Goal: Book appointment/travel/reservation

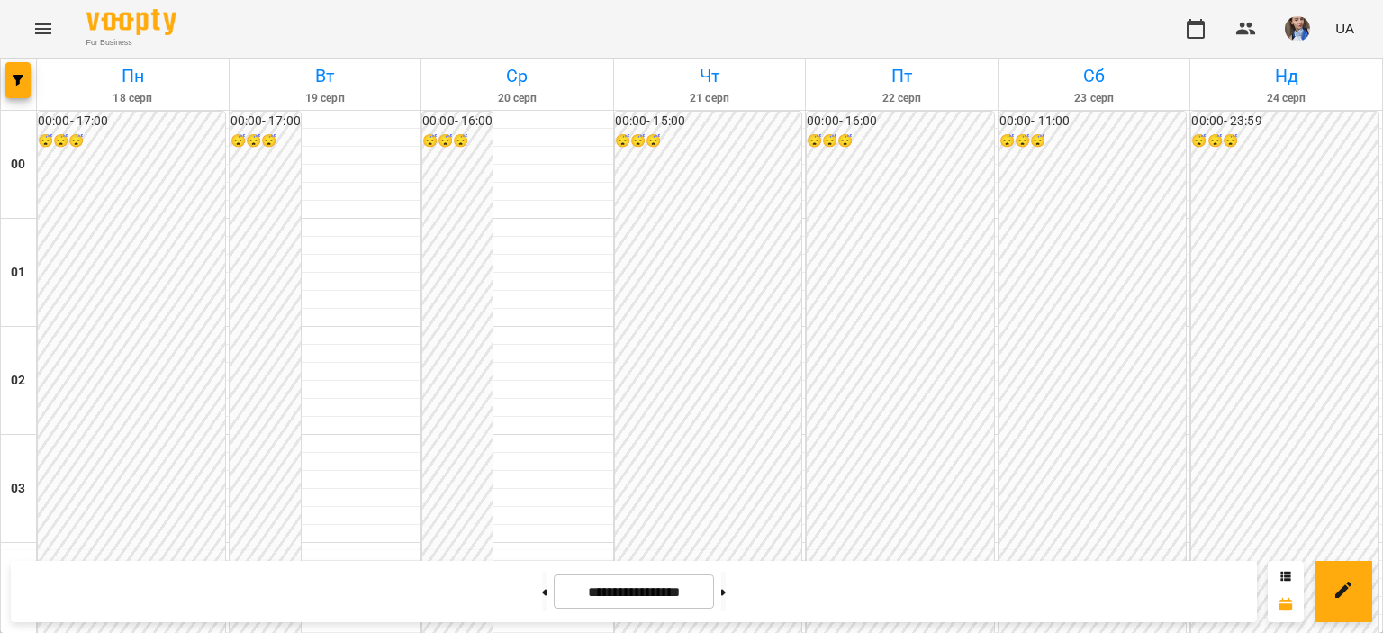
scroll to position [1441, 0]
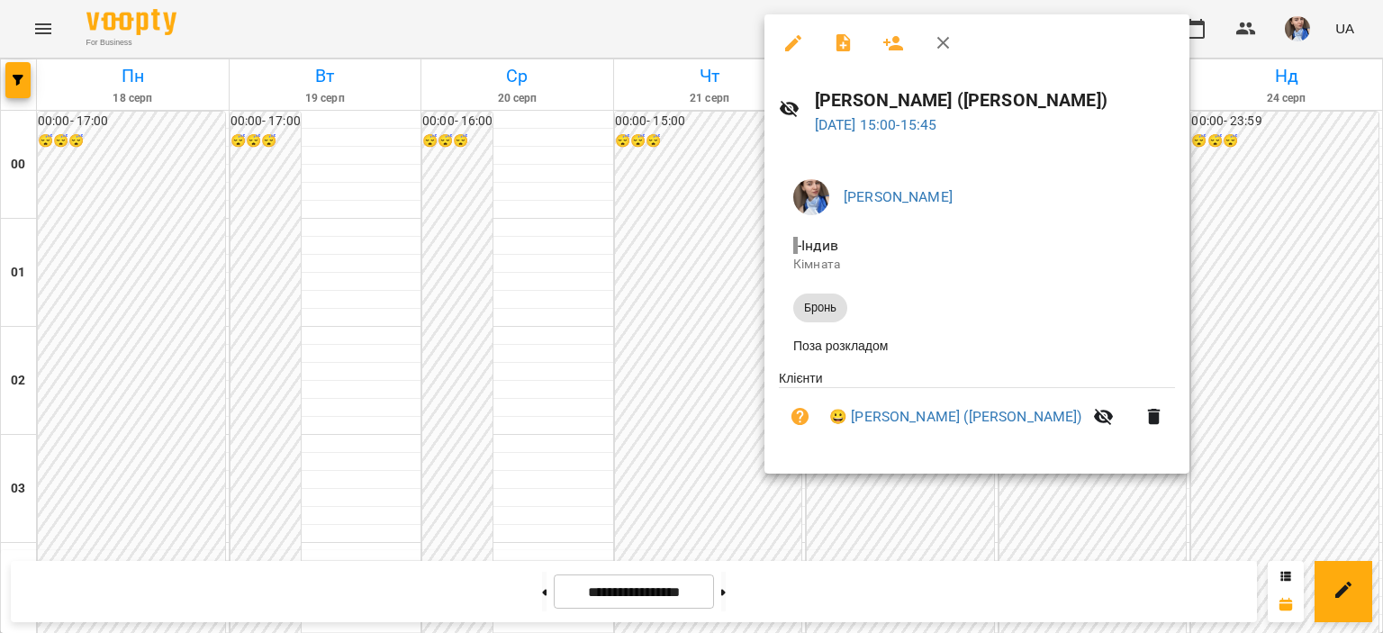
click at [722, 37] on div at bounding box center [691, 316] width 1383 height 633
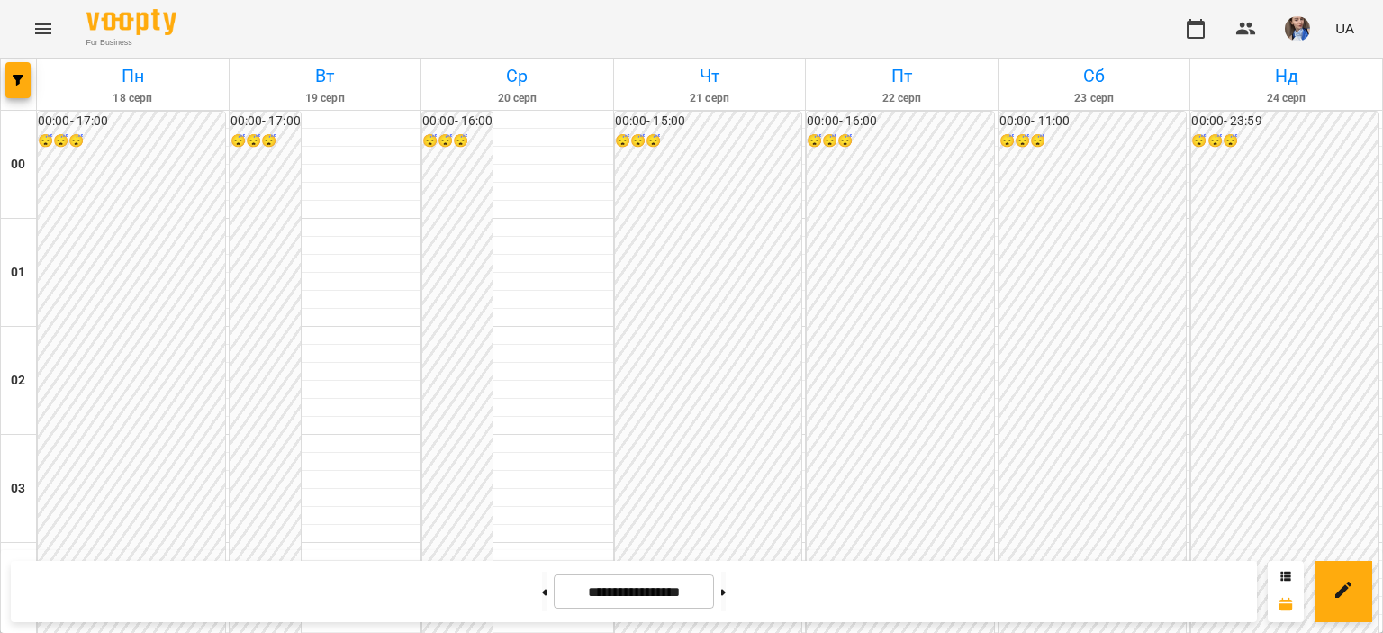
scroll to position [1351, 0]
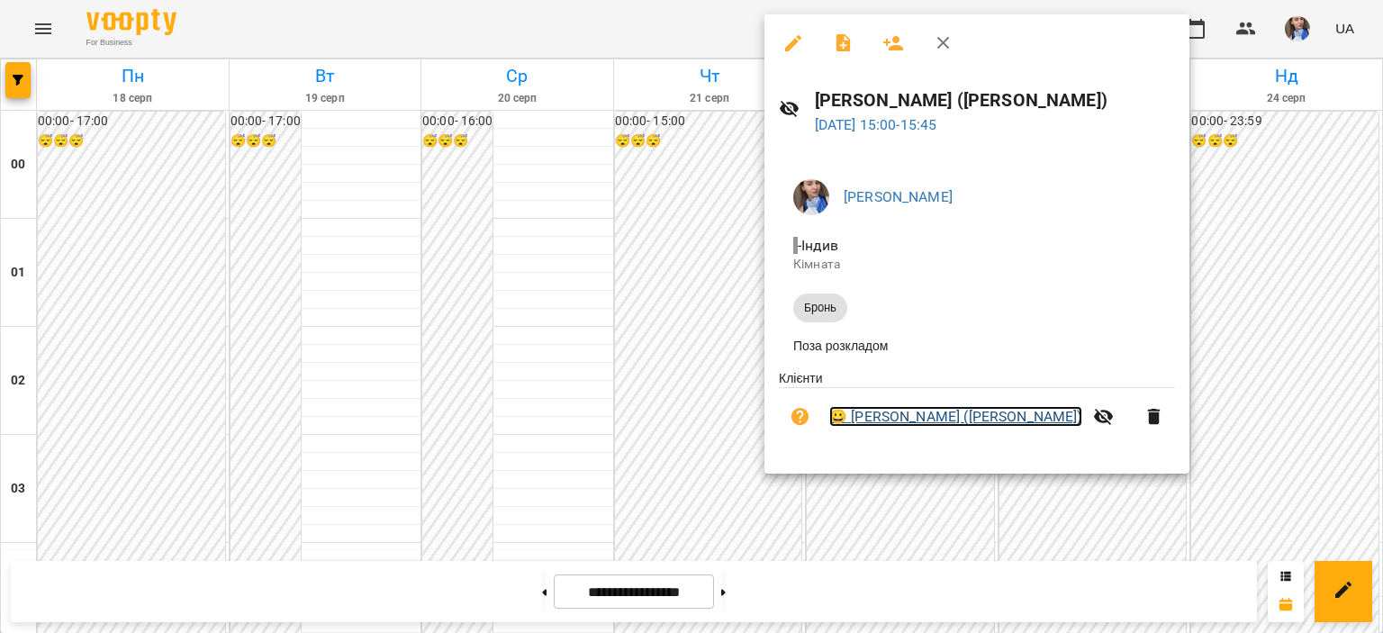
click at [1083, 424] on link "😀 [PERSON_NAME] ([PERSON_NAME])" at bounding box center [955, 417] width 253 height 22
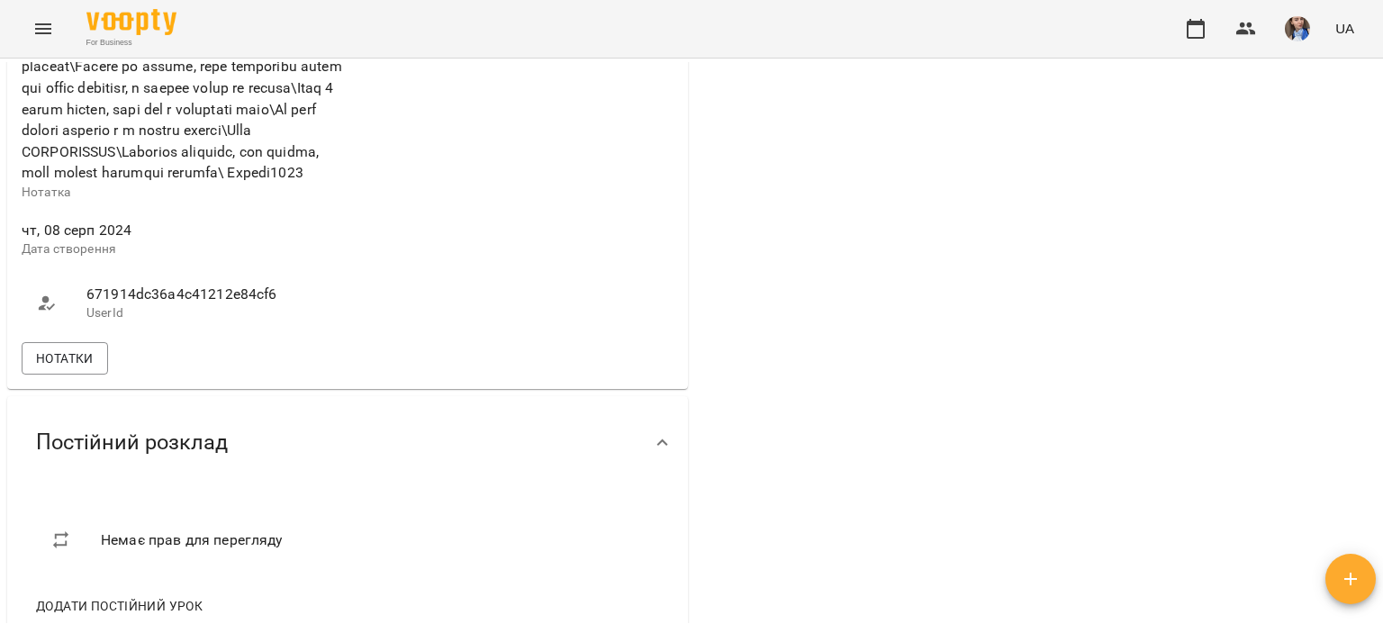
scroll to position [901, 0]
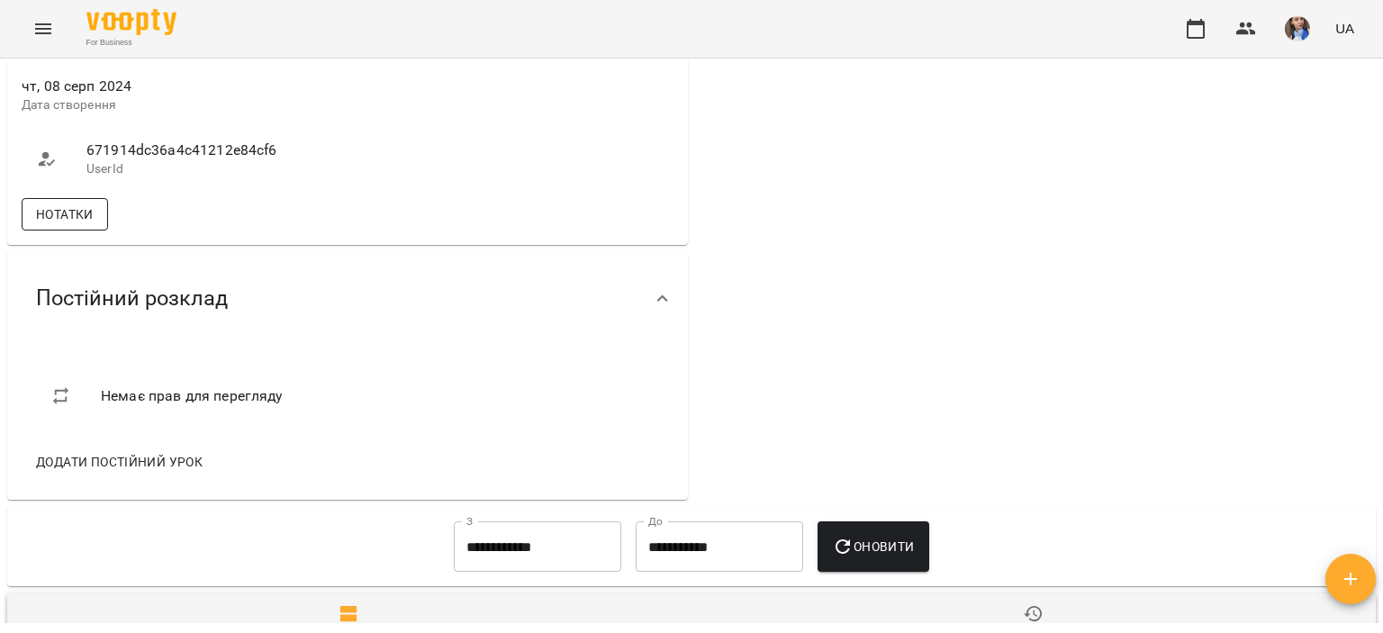
click at [70, 225] on span "Нотатки" at bounding box center [65, 215] width 58 height 22
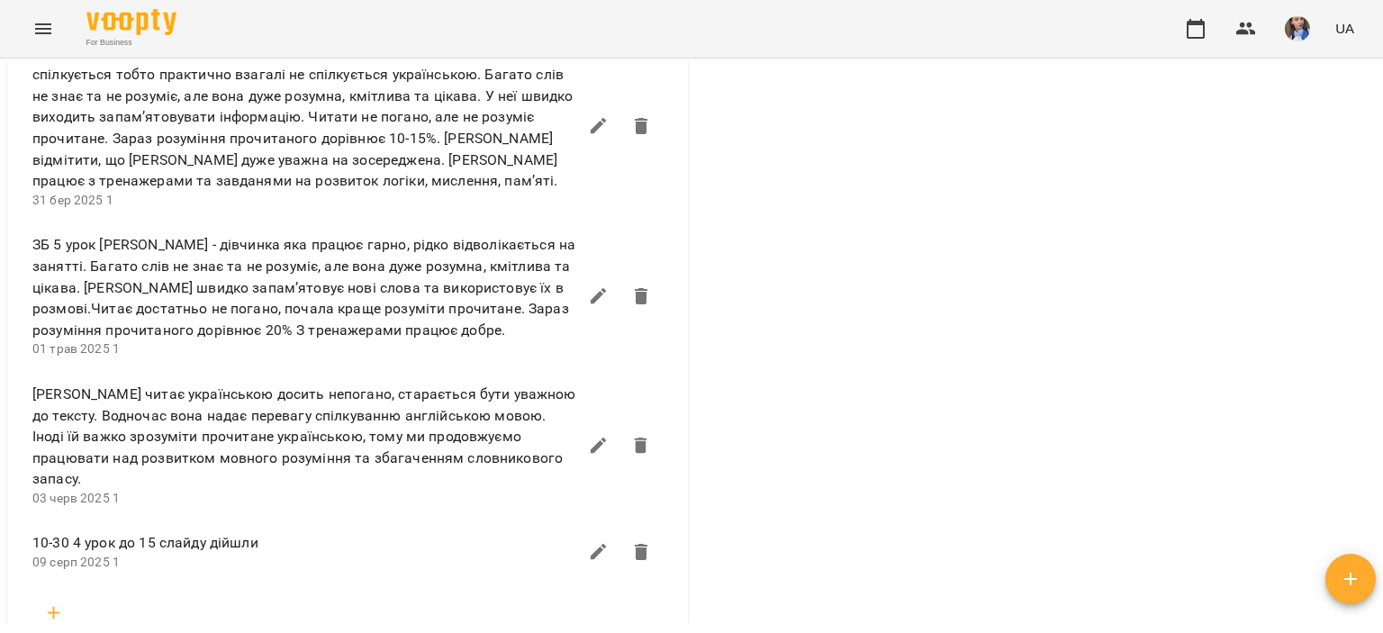
scroll to position [1801, 0]
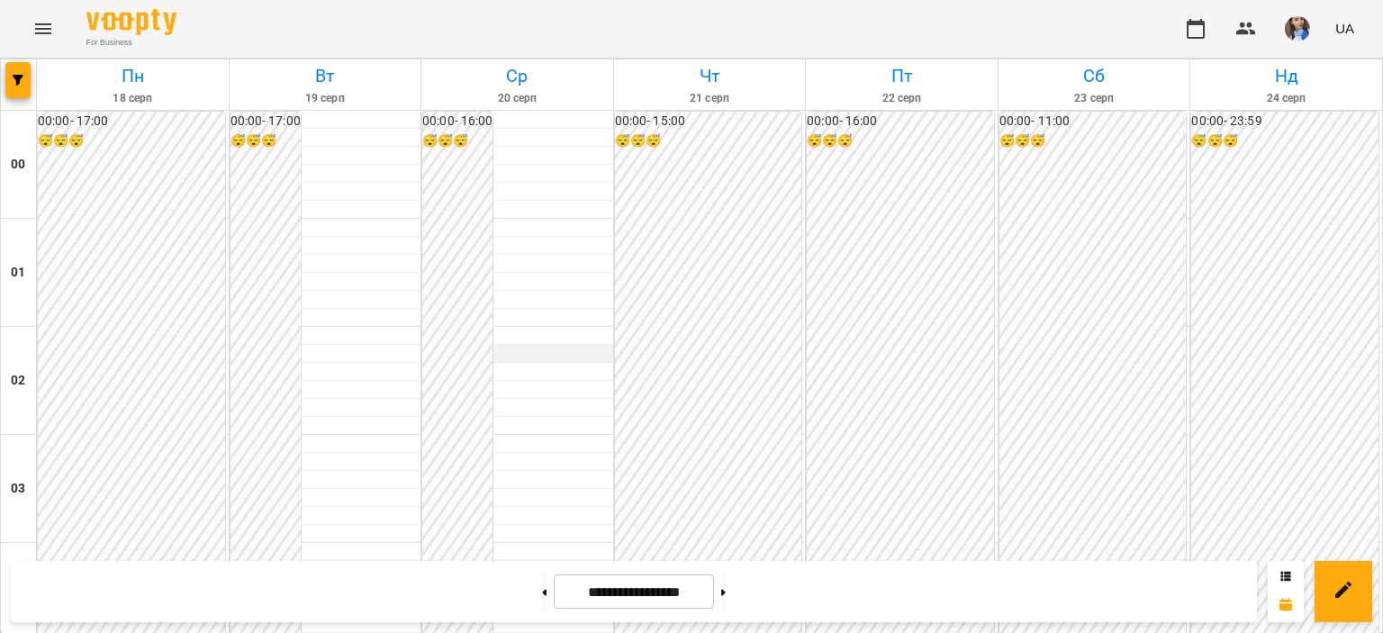
scroll to position [1621, 0]
click at [542, 588] on button at bounding box center [544, 592] width 5 height 40
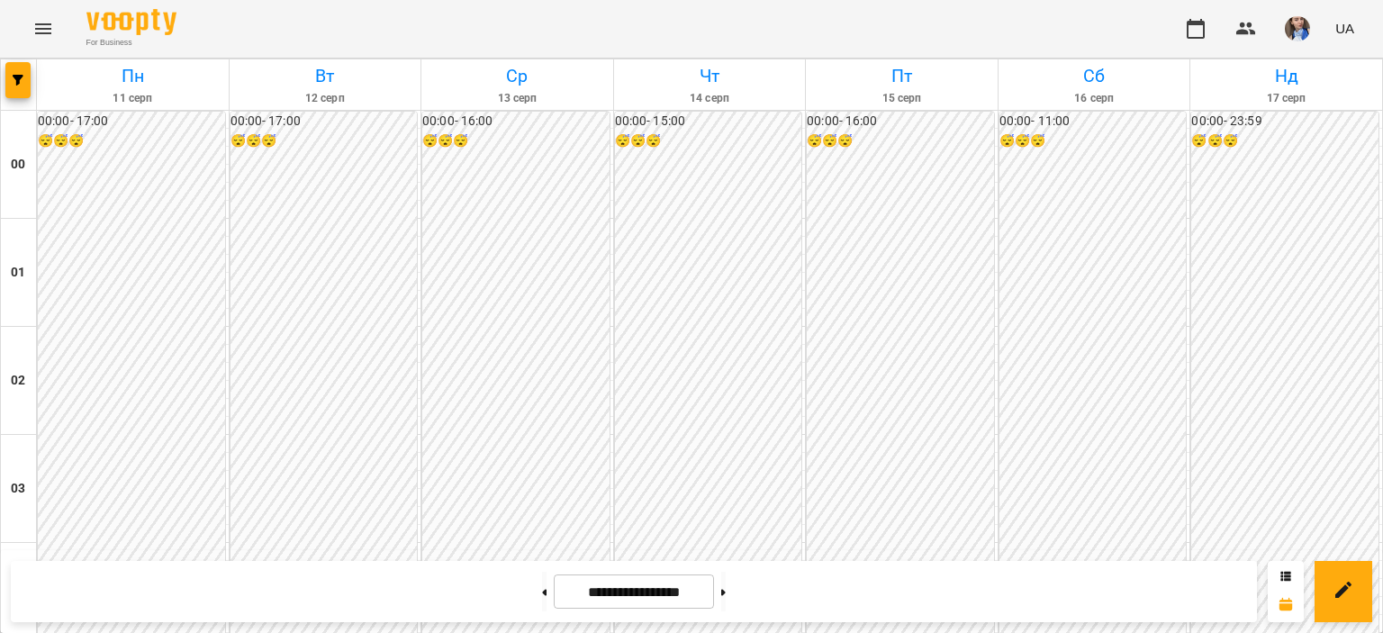
scroll to position [1981, 0]
click at [726, 586] on button at bounding box center [723, 592] width 5 height 40
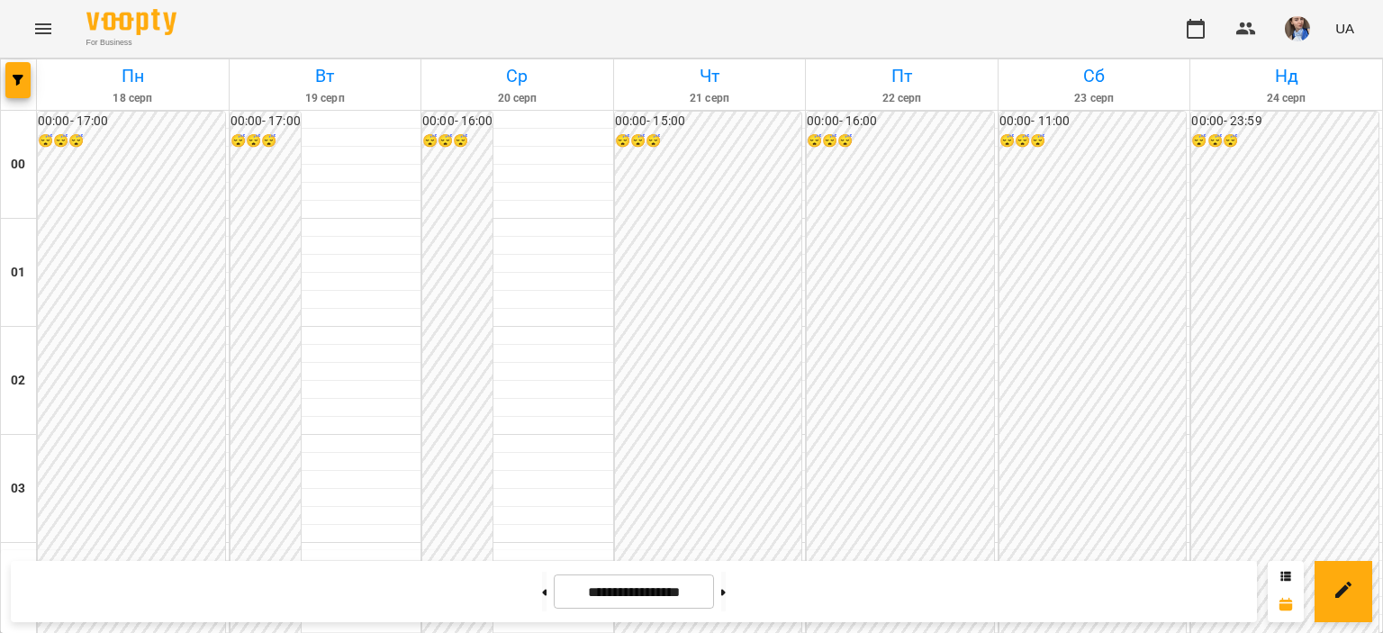
scroll to position [1801, 0]
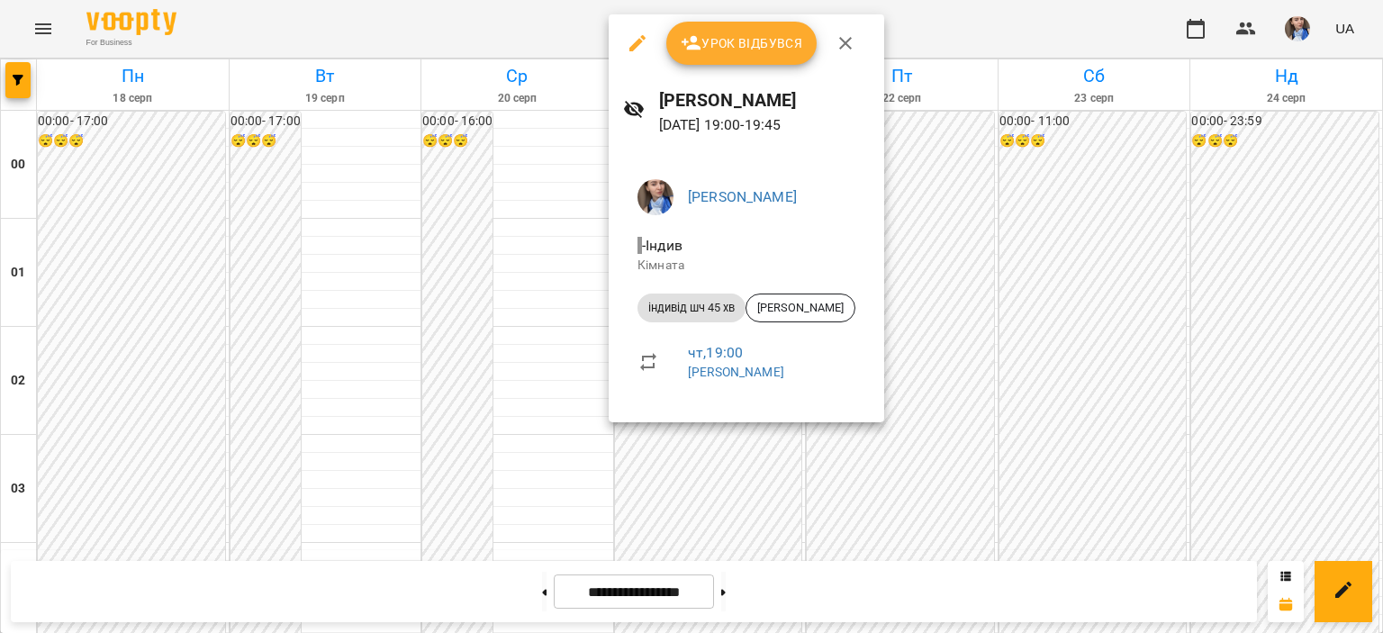
click at [477, 23] on div at bounding box center [691, 316] width 1383 height 633
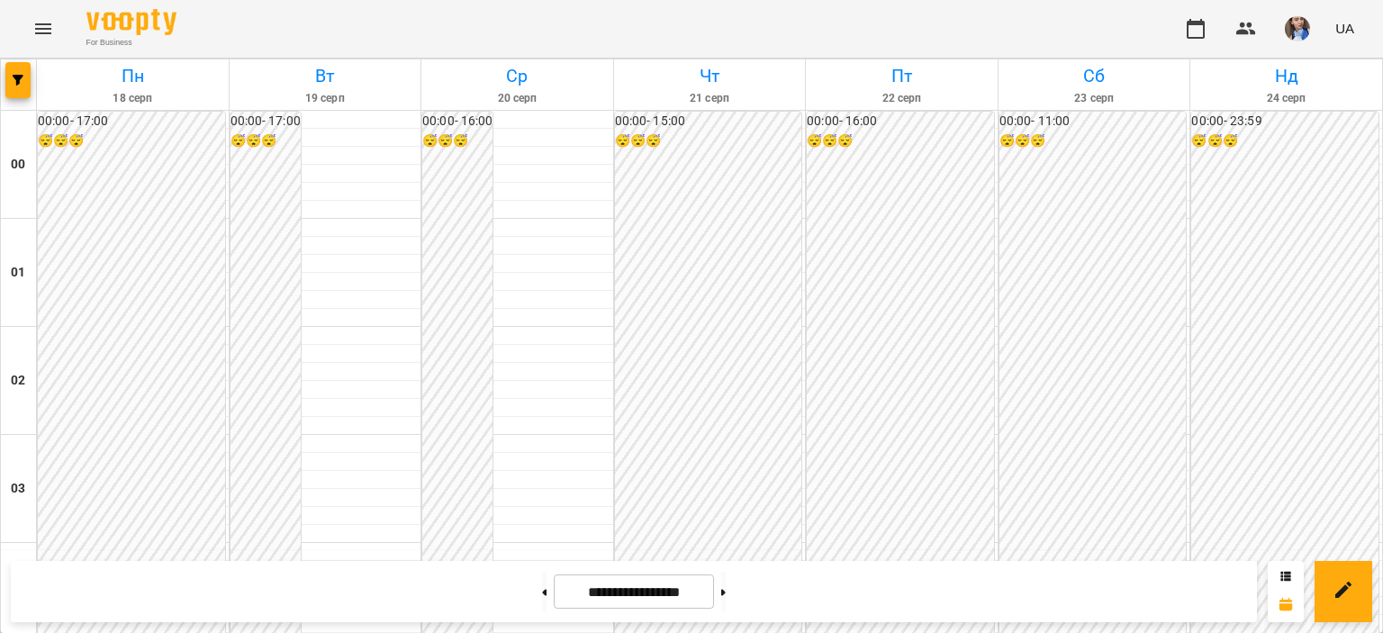
scroll to position [1711, 0]
click at [726, 589] on icon at bounding box center [723, 592] width 5 height 7
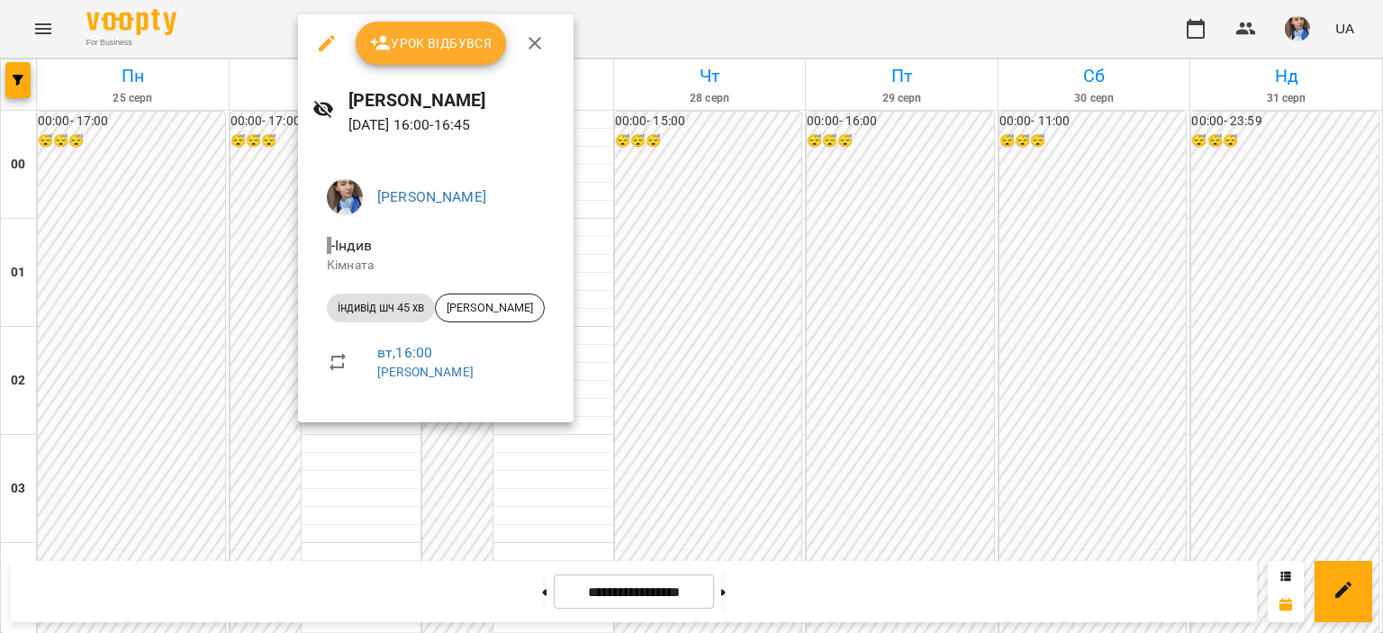
click at [641, 42] on div at bounding box center [691, 316] width 1383 height 633
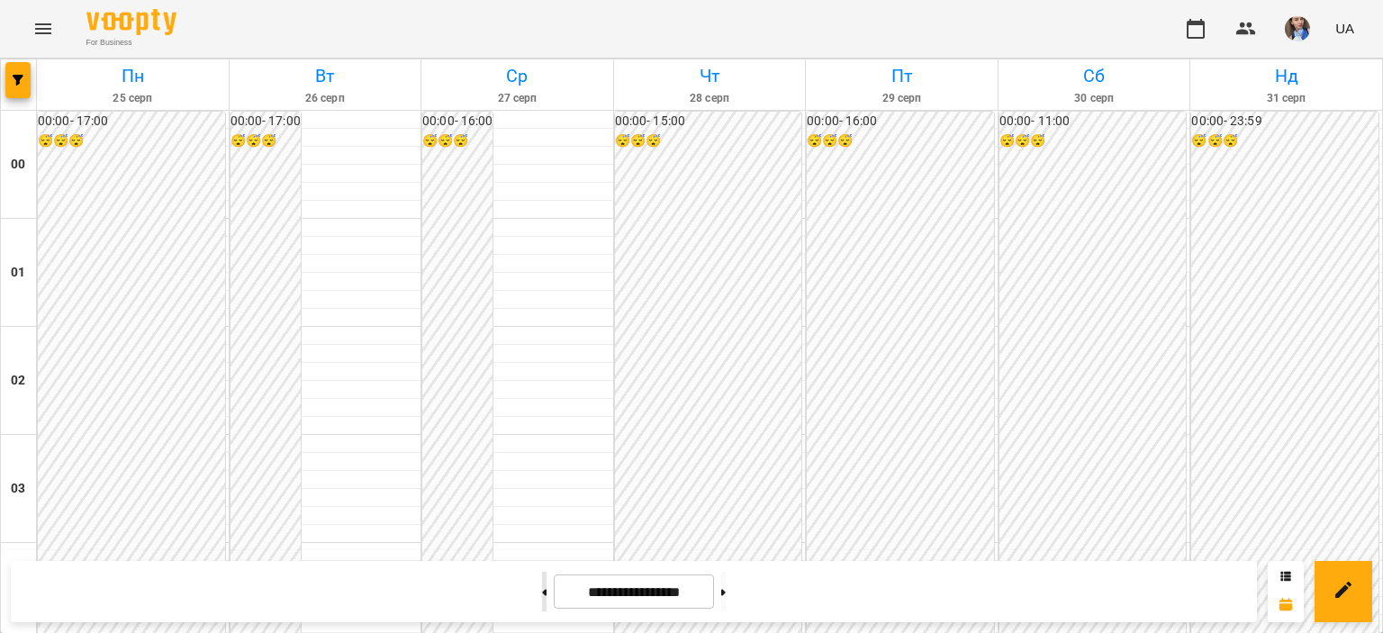
click at [542, 594] on button at bounding box center [544, 592] width 5 height 40
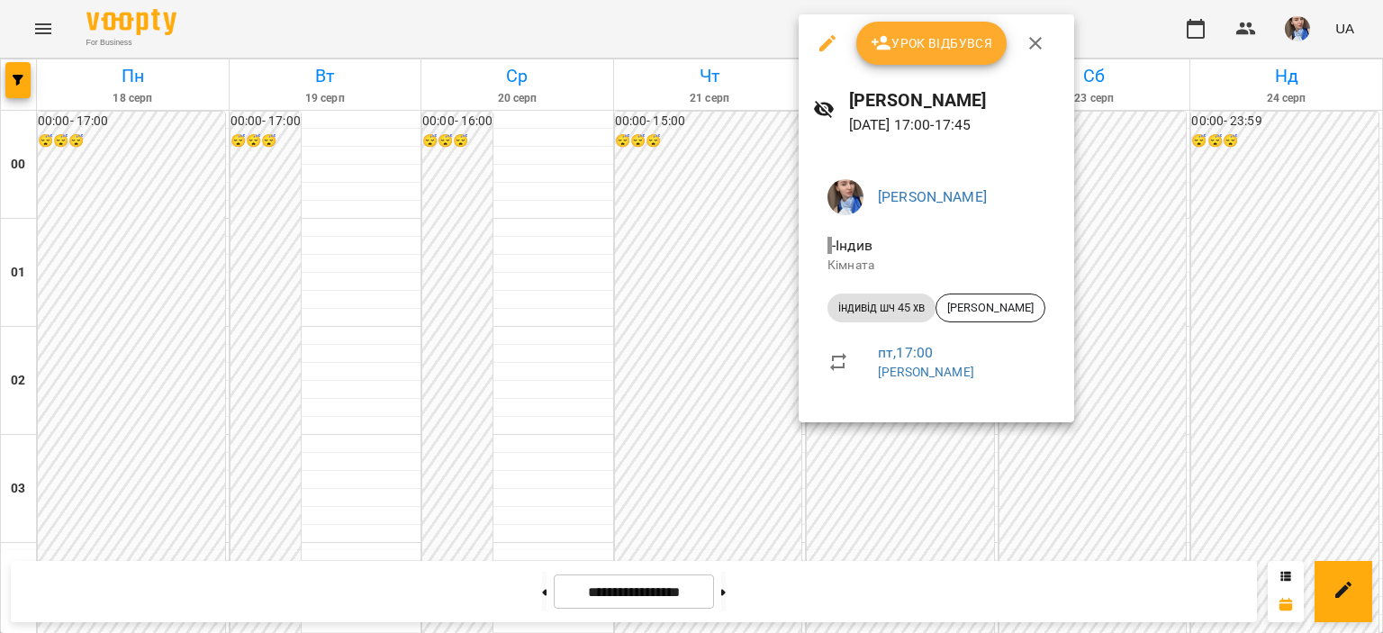
click at [605, 47] on div at bounding box center [691, 316] width 1383 height 633
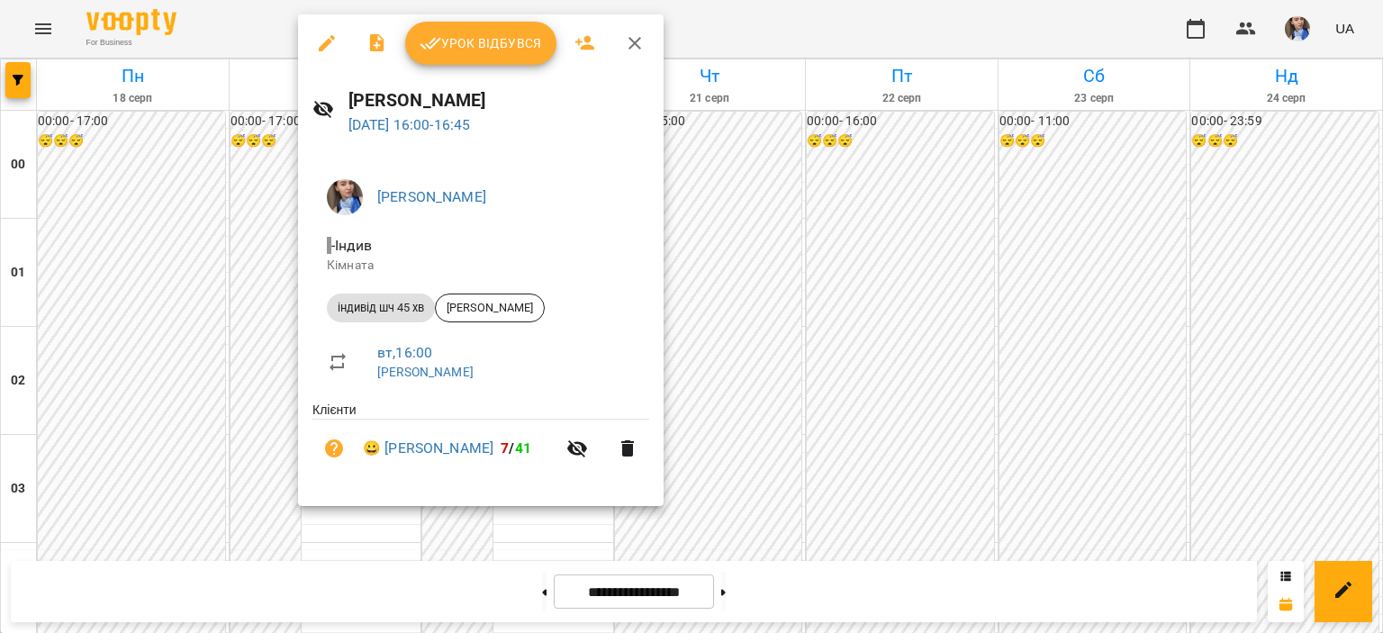
click at [807, 41] on div at bounding box center [691, 316] width 1383 height 633
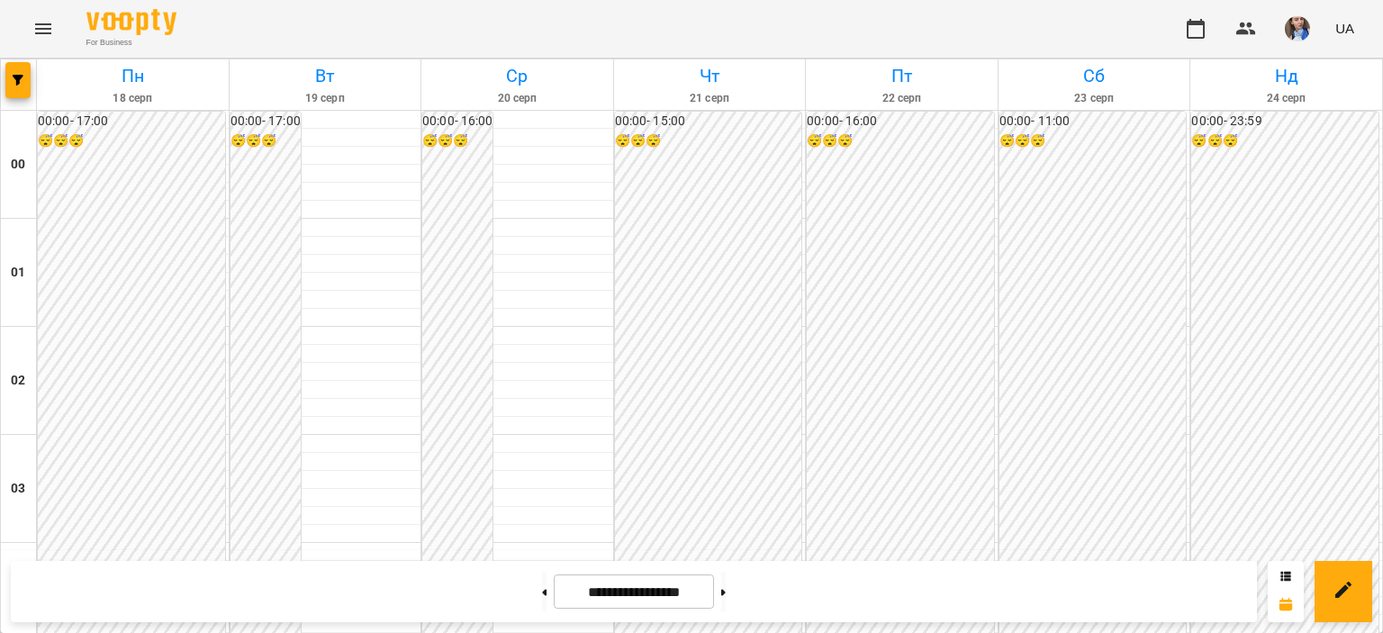
scroll to position [1592, 0]
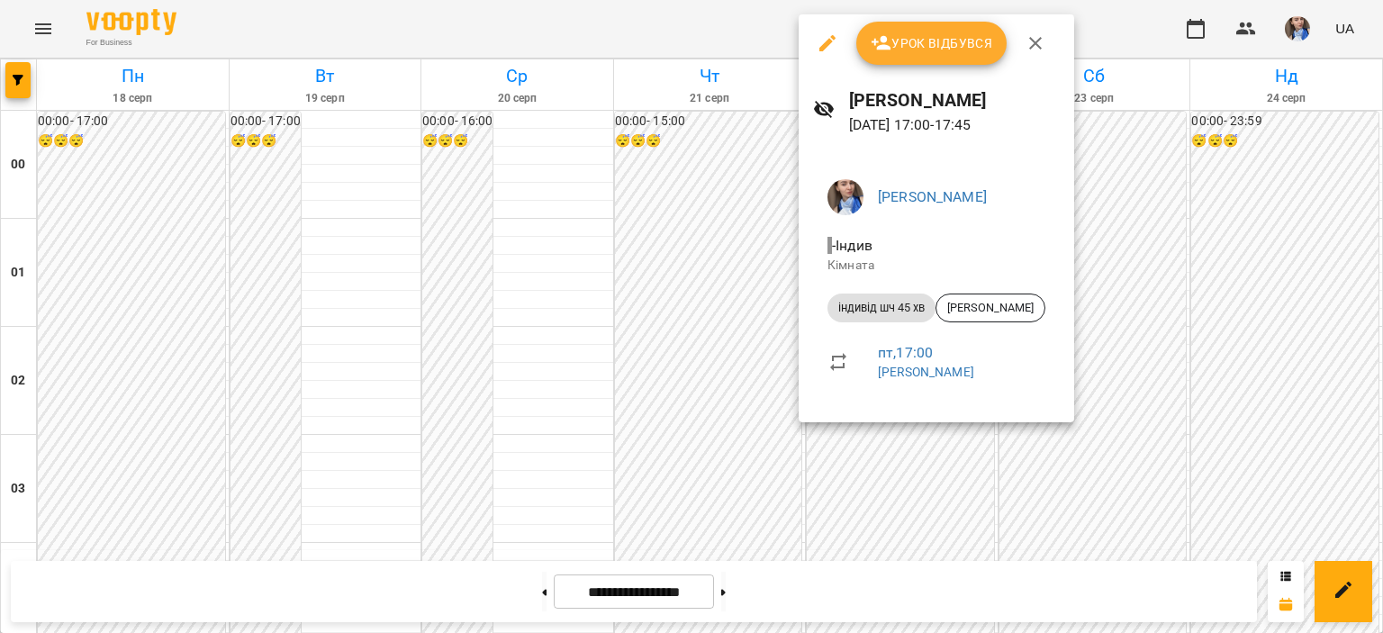
click at [431, 6] on div at bounding box center [691, 316] width 1383 height 633
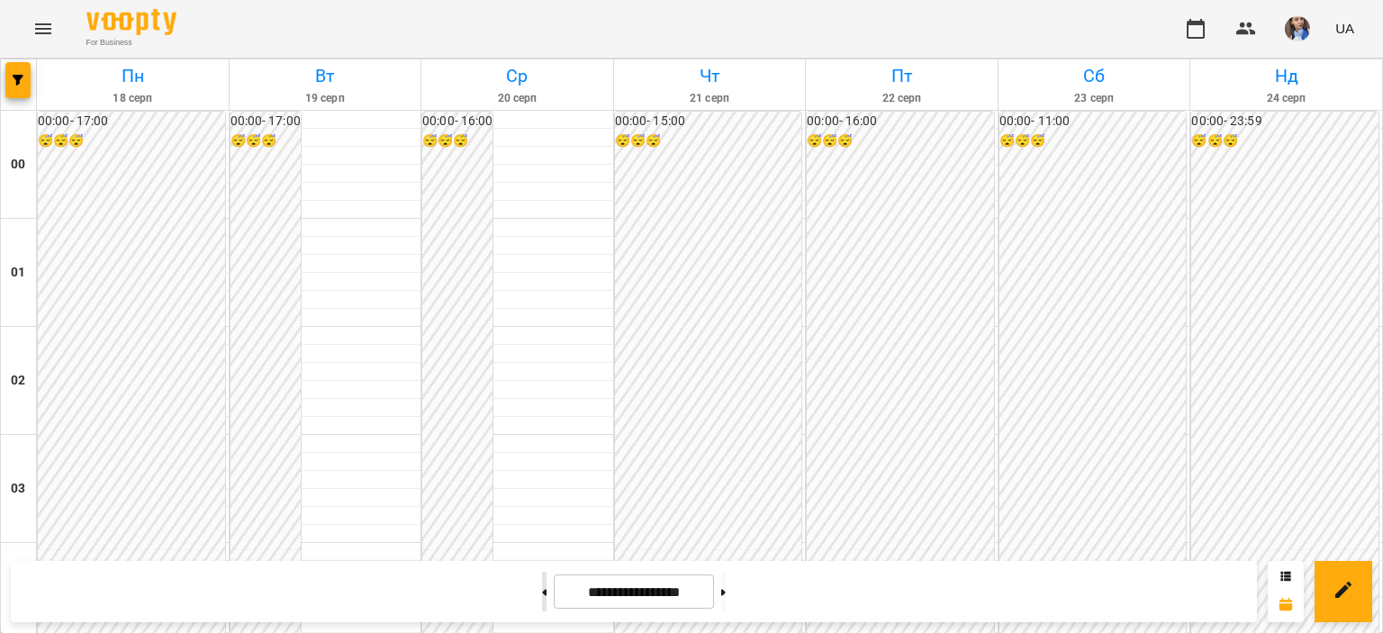
click at [542, 599] on button at bounding box center [544, 592] width 5 height 40
drag, startPoint x: 533, startPoint y: 599, endPoint x: 542, endPoint y: 590, distance: 12.7
click at [542, 599] on button at bounding box center [544, 592] width 5 height 40
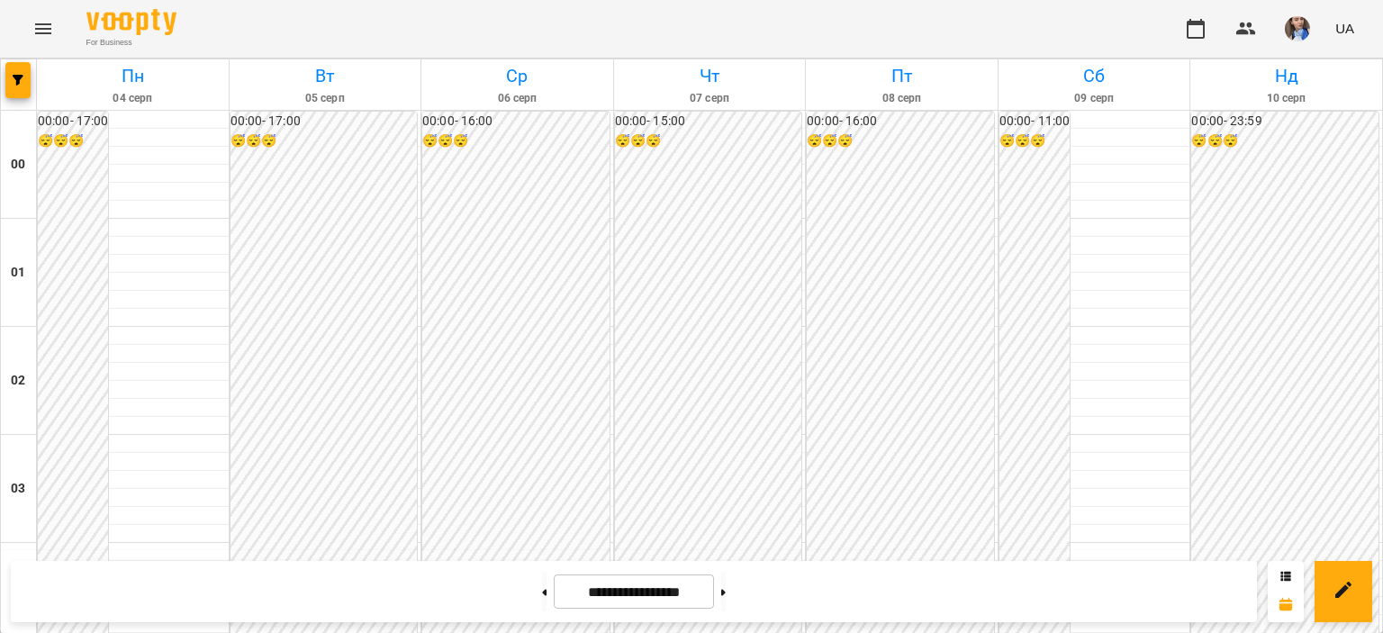
scroll to position [1682, 0]
click at [726, 589] on button at bounding box center [723, 592] width 5 height 40
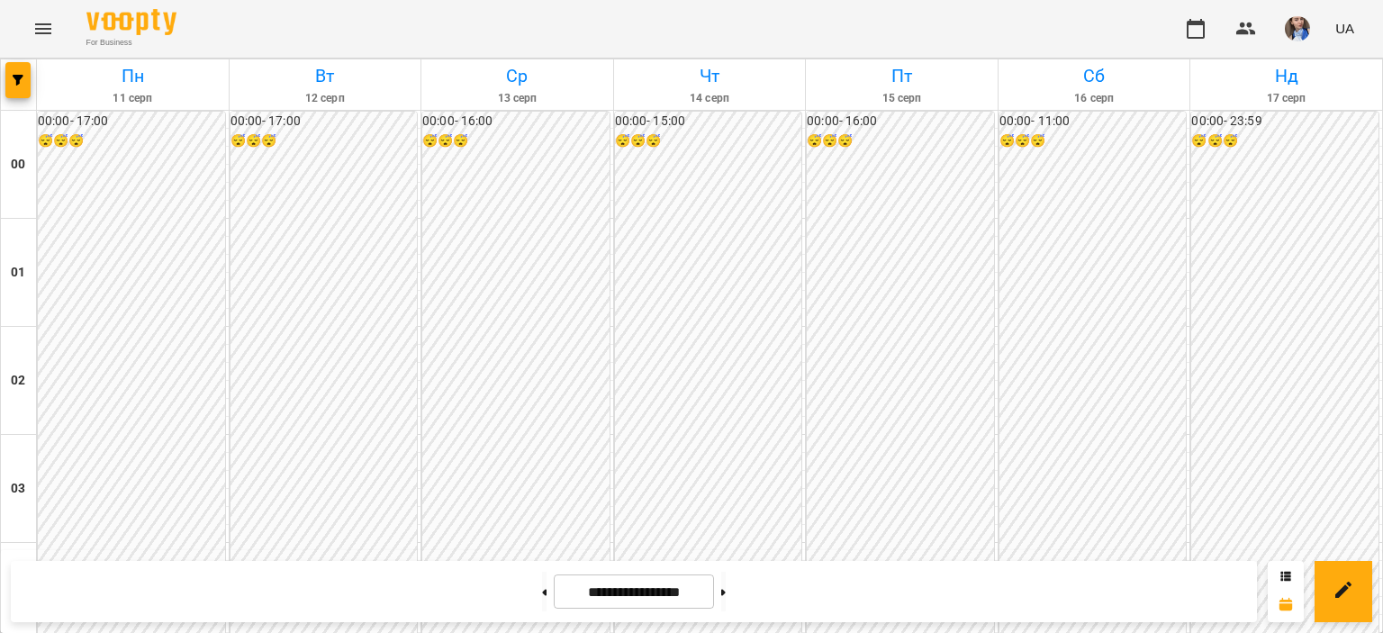
scroll to position [1701, 0]
click at [726, 584] on button at bounding box center [723, 592] width 5 height 40
type input "**********"
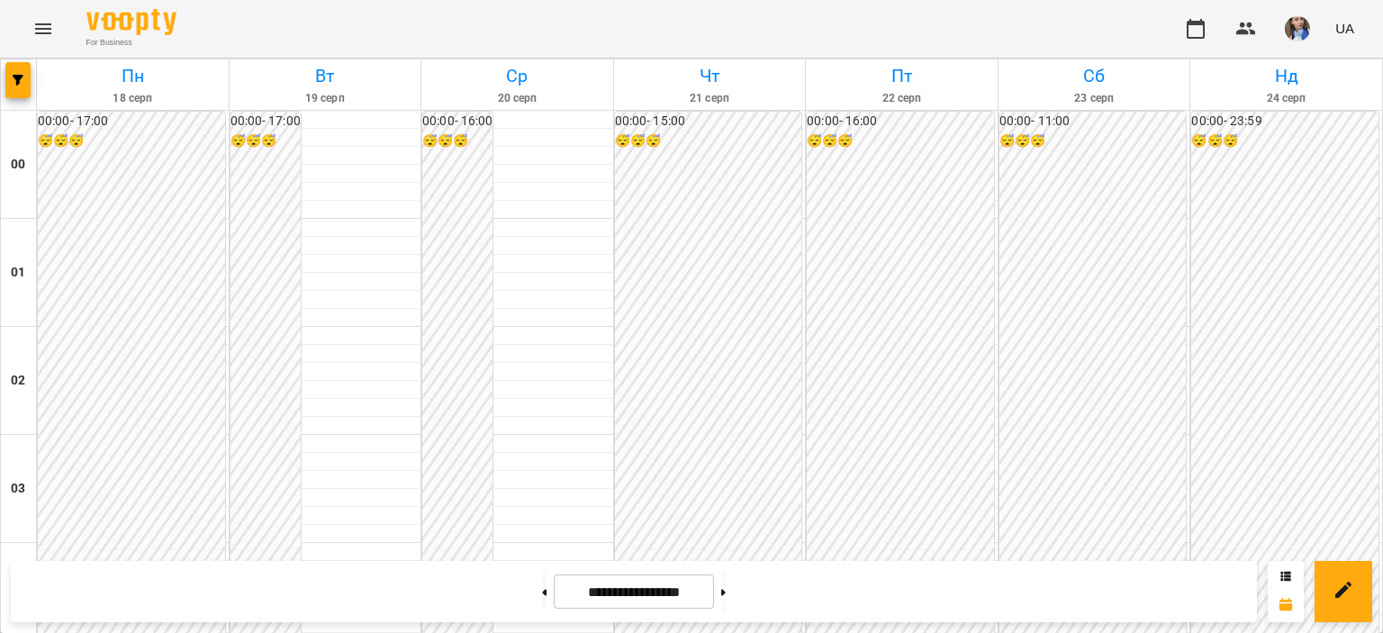
scroll to position [1881, 0]
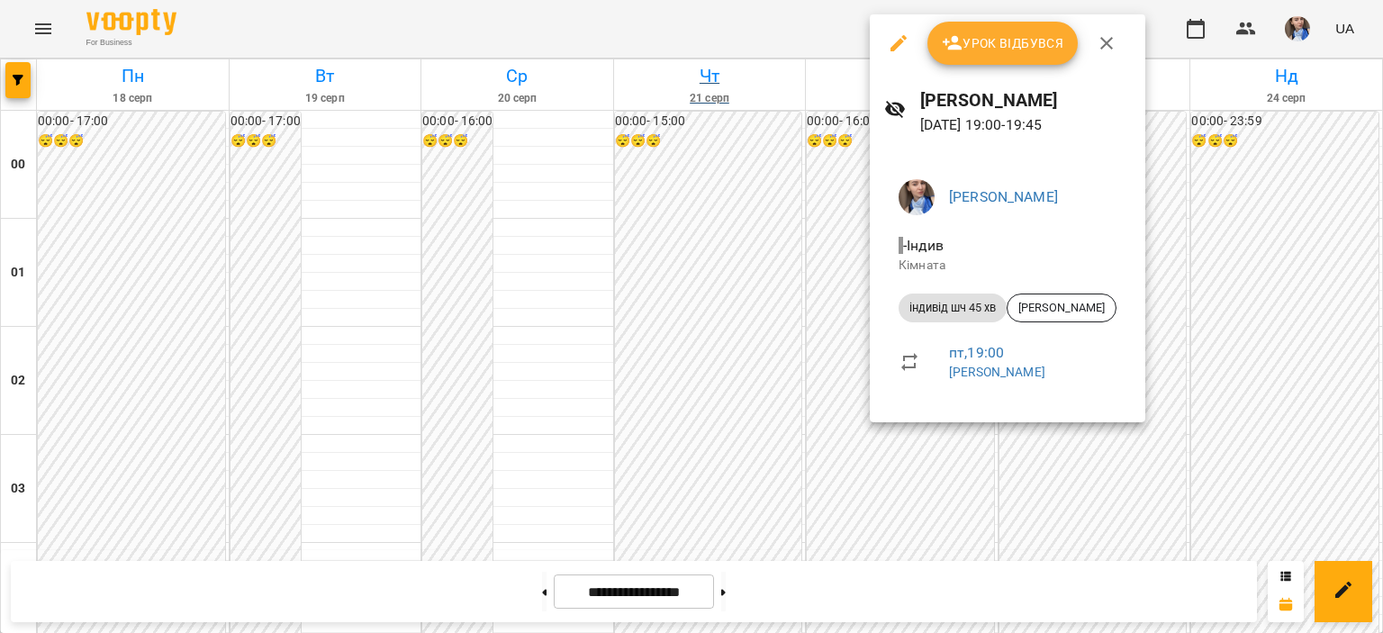
click at [781, 30] on div at bounding box center [691, 316] width 1383 height 633
